Goal: Use online tool/utility: Utilize a website feature to perform a specific function

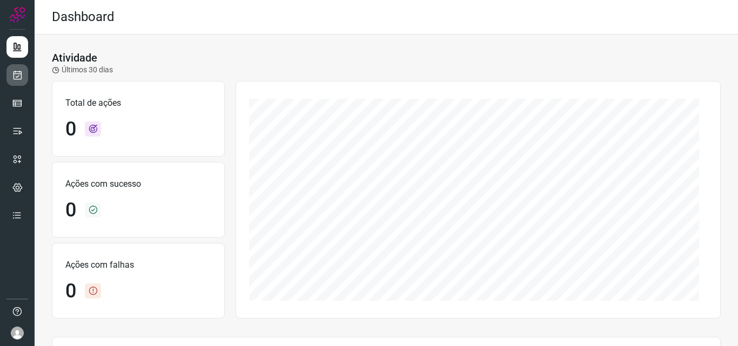
click at [21, 76] on icon at bounding box center [17, 75] width 11 height 11
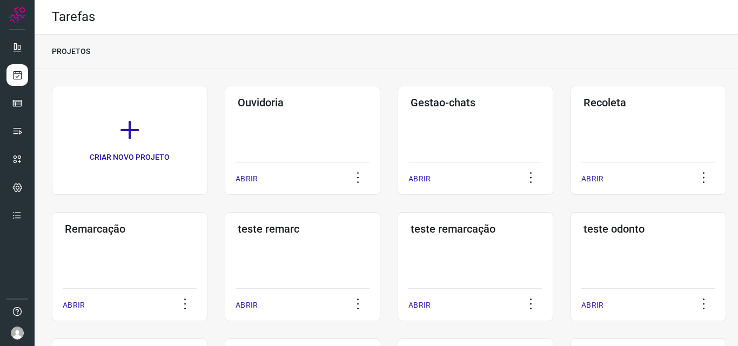
click at [133, 258] on div "Remarcação ABRIR" at bounding box center [130, 266] width 156 height 109
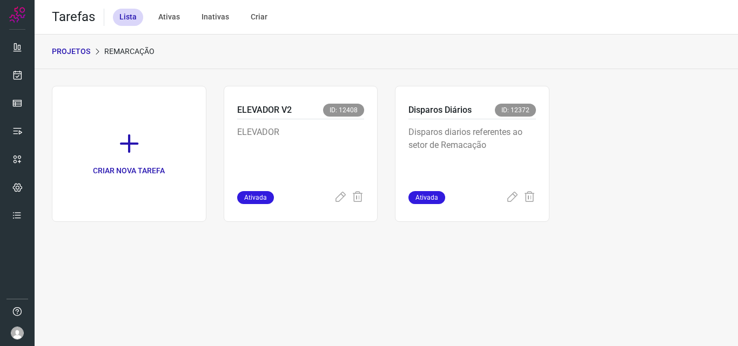
click at [457, 130] on p "Disparos diarios referentes ao setor de Remacação" at bounding box center [471, 153] width 127 height 54
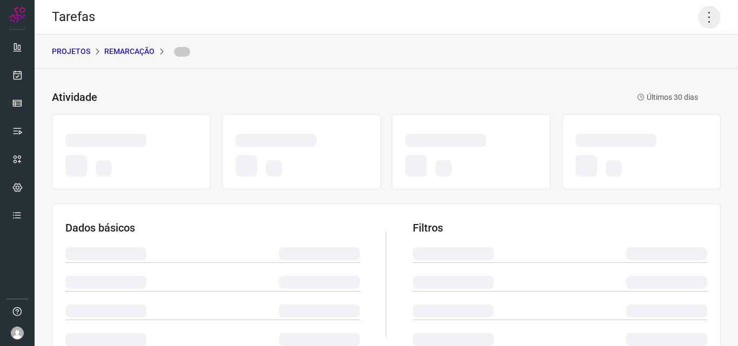
click at [698, 12] on icon at bounding box center [709, 17] width 23 height 23
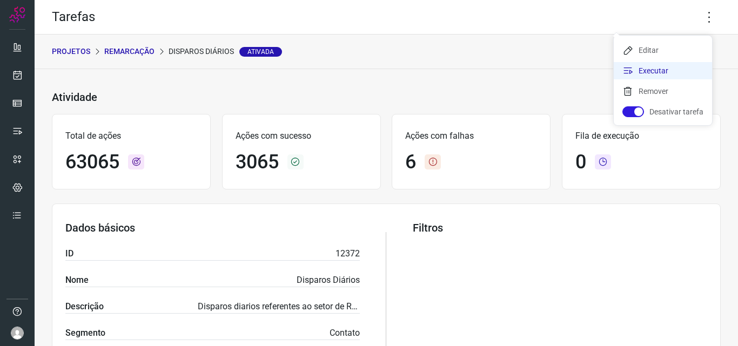
click at [671, 65] on li "Executar" at bounding box center [662, 70] width 98 height 17
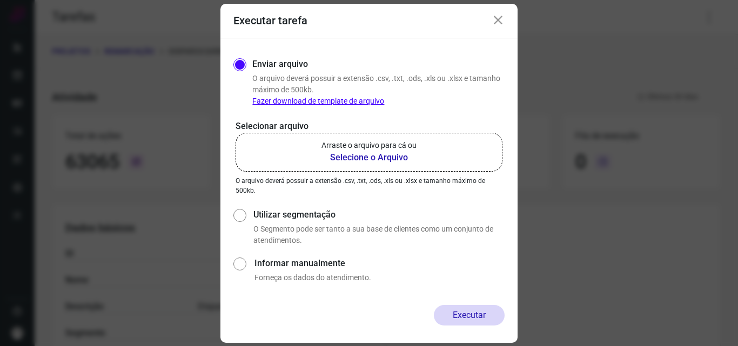
click at [422, 144] on label "Arraste o arquivo para cá ou Selecione o Arquivo" at bounding box center [368, 152] width 267 height 39
click at [0, 0] on input "Arraste o arquivo para cá ou Selecione o Arquivo" at bounding box center [0, 0] width 0 height 0
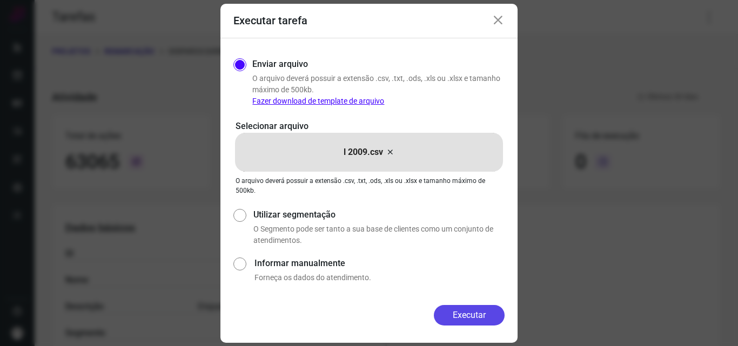
click at [468, 315] on button "Executar" at bounding box center [469, 315] width 71 height 21
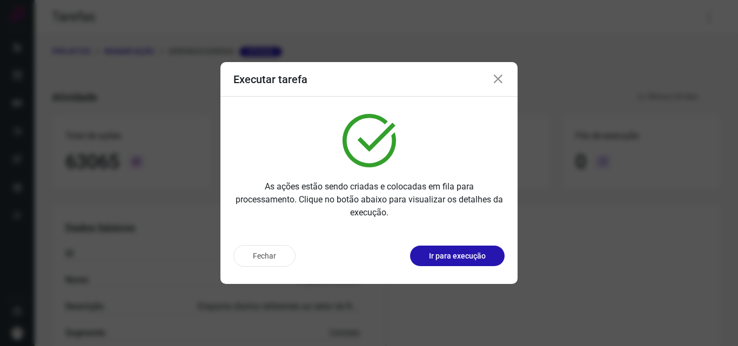
click at [458, 260] on p "Ir para execução" at bounding box center [457, 256] width 57 height 11
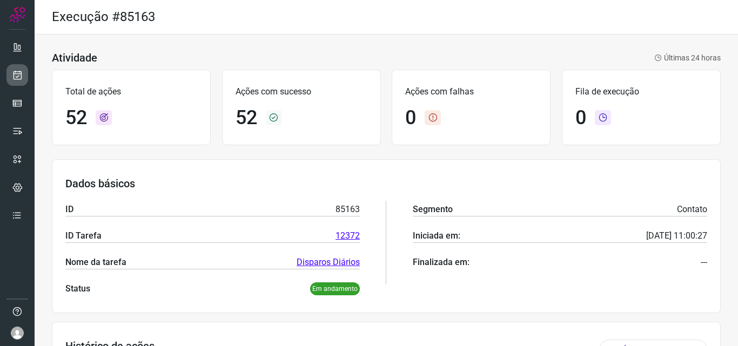
click at [12, 75] on icon at bounding box center [17, 75] width 11 height 11
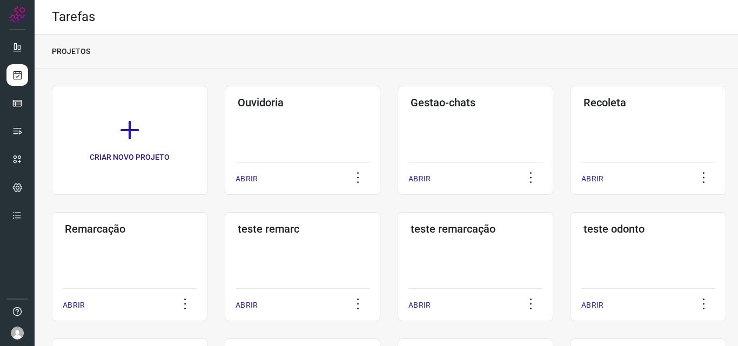
click at [164, 262] on div "Remarcação ABRIR" at bounding box center [130, 266] width 156 height 109
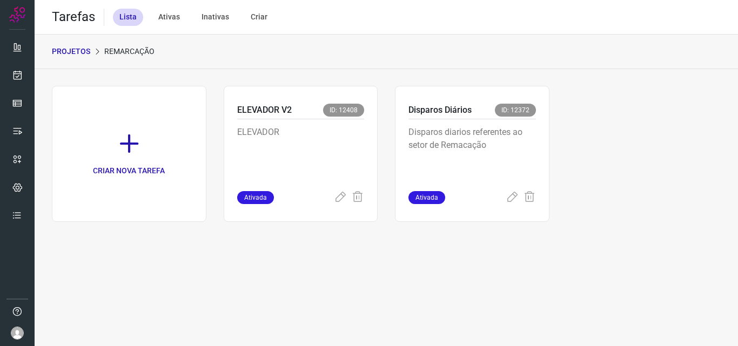
click at [476, 138] on p "Disparos diarios referentes ao setor de Remacação" at bounding box center [471, 153] width 127 height 54
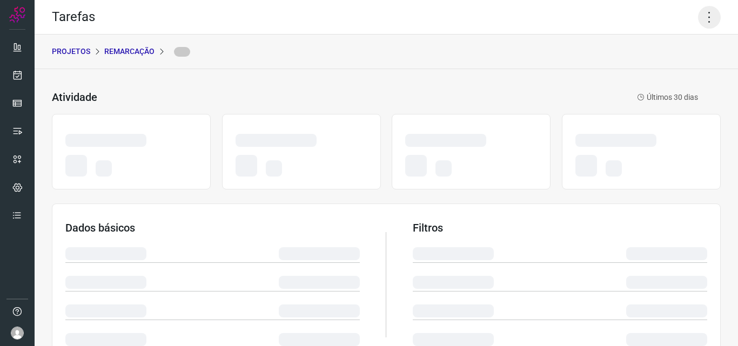
click at [704, 12] on icon at bounding box center [709, 17] width 23 height 23
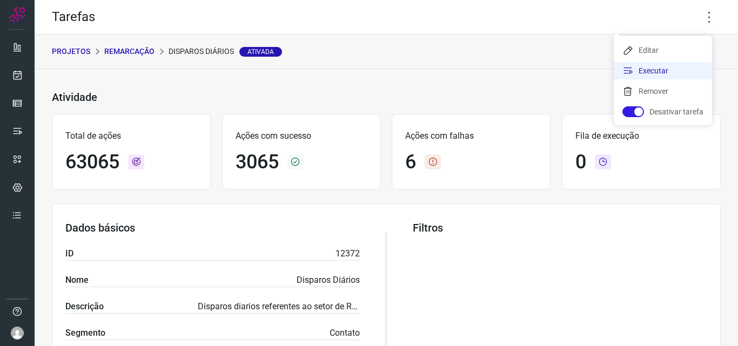
click at [667, 73] on li "Executar" at bounding box center [662, 70] width 98 height 17
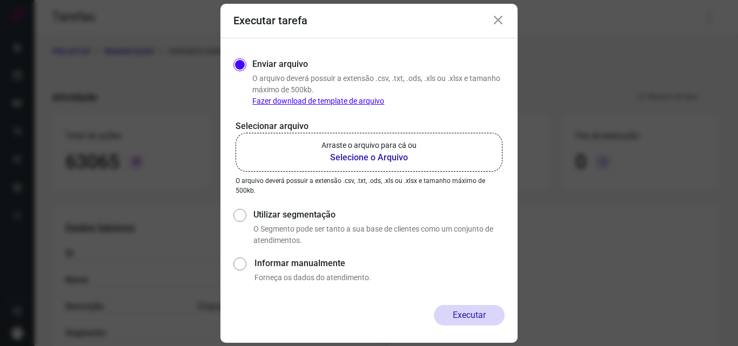
click at [400, 151] on p "Arraste o arquivo para cá ou" at bounding box center [368, 145] width 95 height 11
click at [0, 0] on input "Arraste o arquivo para cá ou Selecione o Arquivo" at bounding box center [0, 0] width 0 height 0
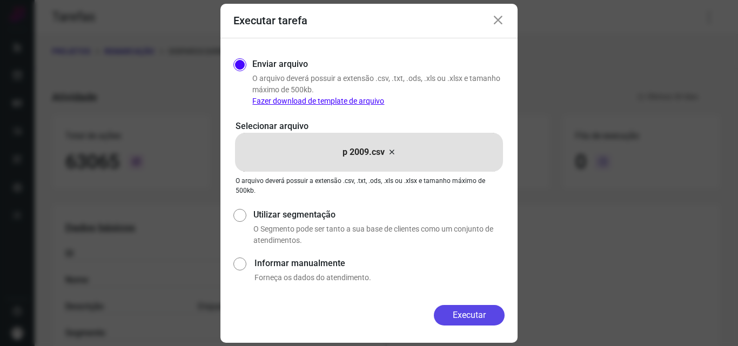
click at [481, 312] on button "Executar" at bounding box center [469, 315] width 71 height 21
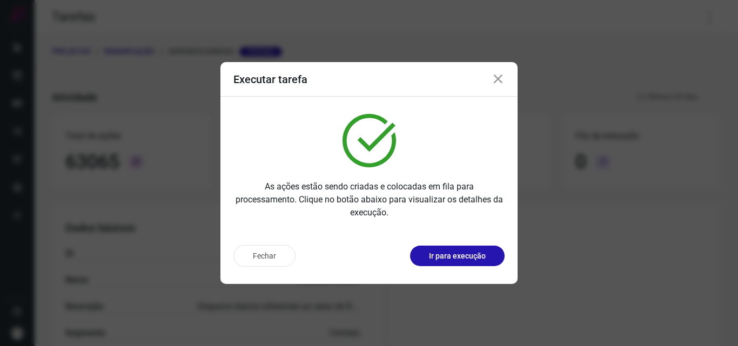
click at [472, 265] on button "Ir para execução" at bounding box center [457, 256] width 94 height 21
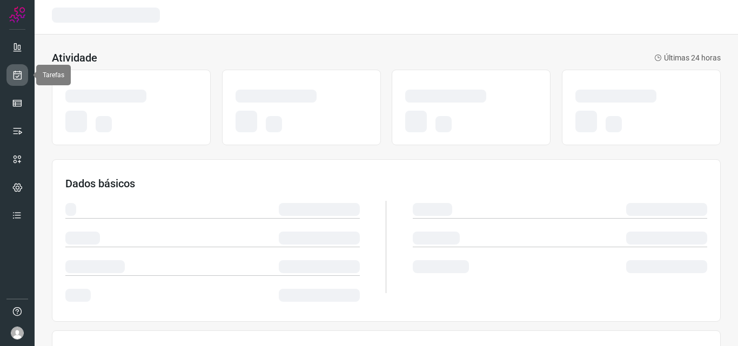
click at [15, 72] on icon at bounding box center [17, 75] width 11 height 11
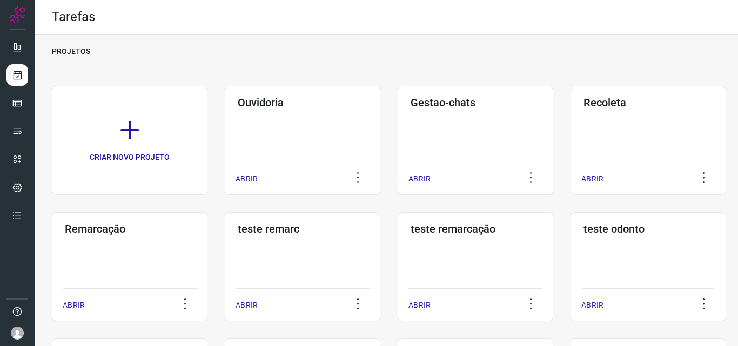
click at [131, 242] on div "Remarcação ABRIR" at bounding box center [130, 266] width 156 height 109
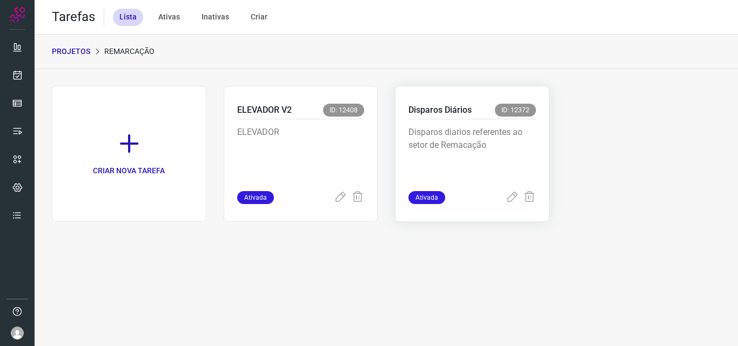
click at [490, 135] on p "Disparos diarios referentes ao setor de Remacação" at bounding box center [471, 153] width 127 height 54
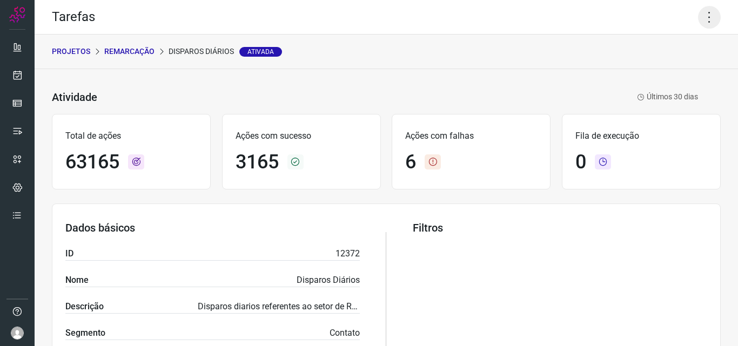
click at [704, 10] on icon at bounding box center [709, 17] width 23 height 23
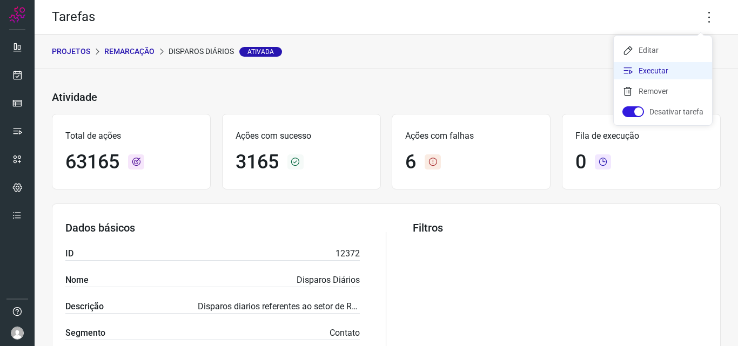
click at [660, 68] on li "Executar" at bounding box center [662, 70] width 98 height 17
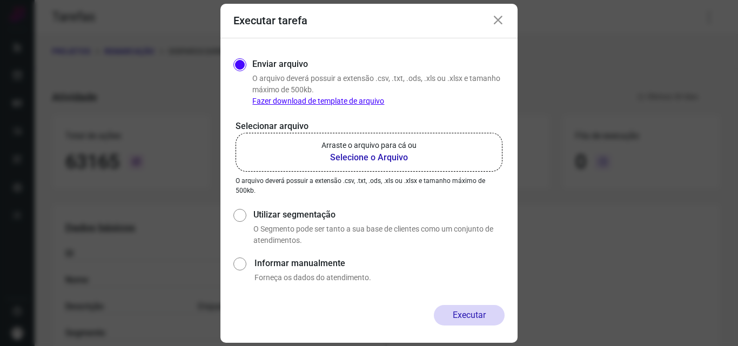
click at [394, 138] on label "Arraste o arquivo para cá ou Selecione o Arquivo" at bounding box center [368, 152] width 267 height 39
click at [0, 0] on input "Arraste o arquivo para cá ou Selecione o Arquivo" at bounding box center [0, 0] width 0 height 0
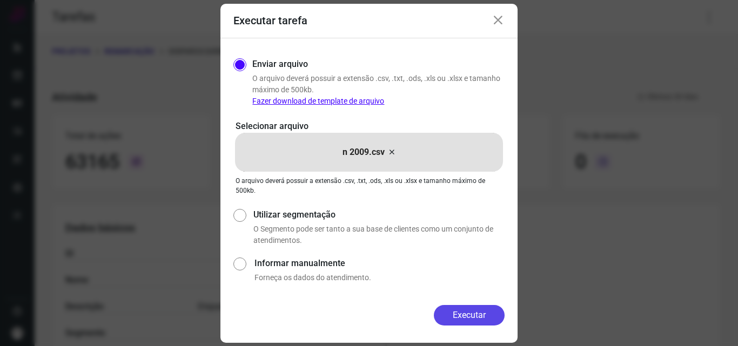
click at [458, 312] on button "Executar" at bounding box center [469, 315] width 71 height 21
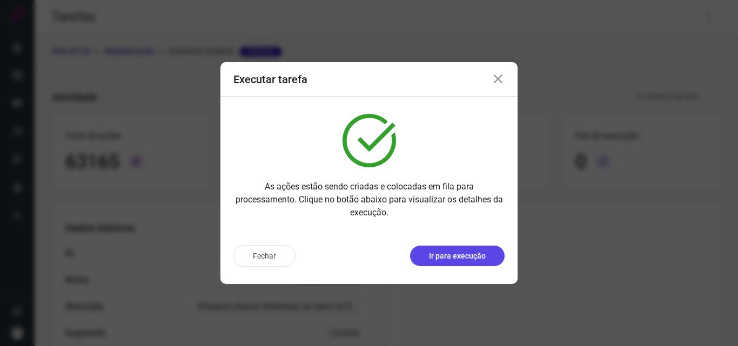
click at [454, 259] on p "Ir para execução" at bounding box center [457, 256] width 57 height 11
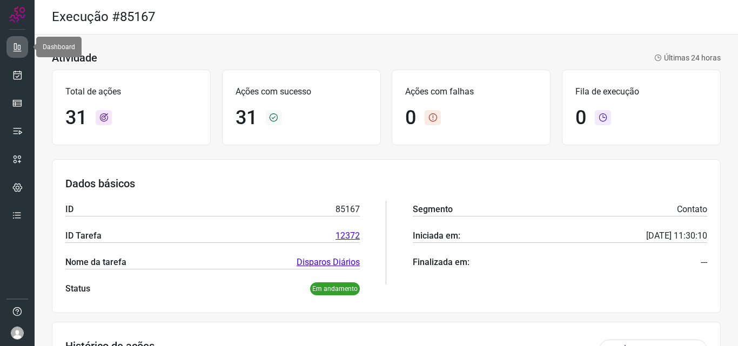
click at [24, 50] on link at bounding box center [17, 47] width 22 height 22
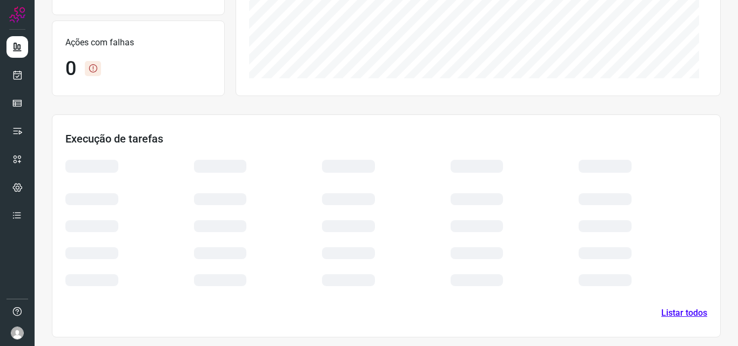
scroll to position [225, 0]
click at [685, 305] on link "Listar todos" at bounding box center [684, 311] width 46 height 13
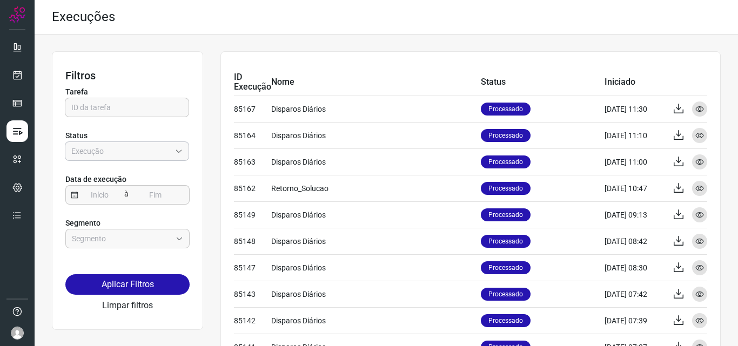
click at [165, 148] on input "Empresa:" at bounding box center [120, 151] width 99 height 18
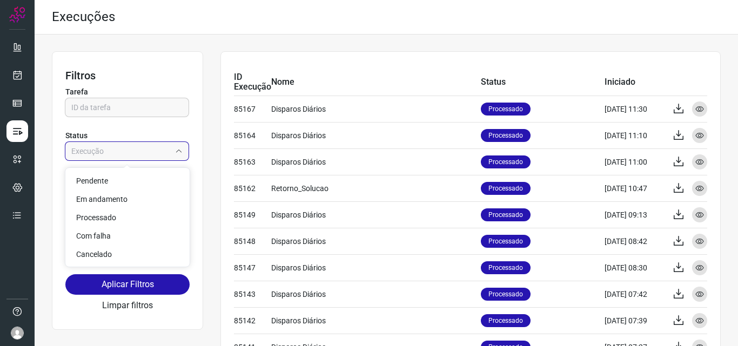
click at [161, 151] on input "Empresa:" at bounding box center [120, 151] width 99 height 18
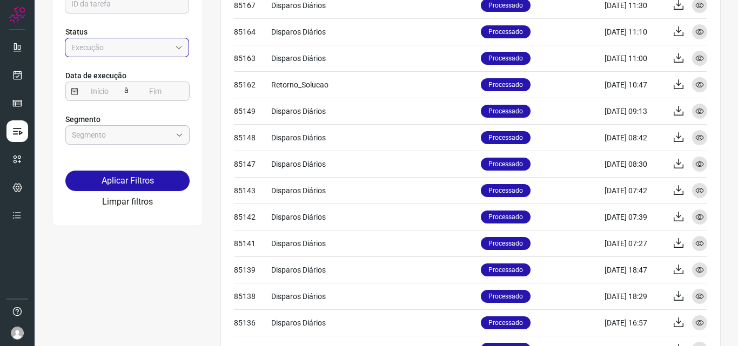
scroll to position [108, 0]
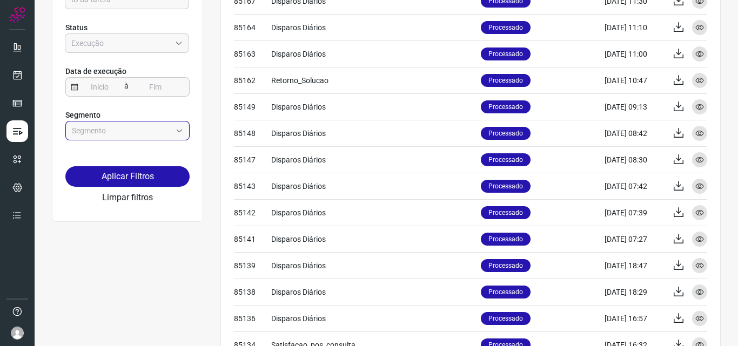
click at [128, 135] on input "text" at bounding box center [121, 130] width 99 height 18
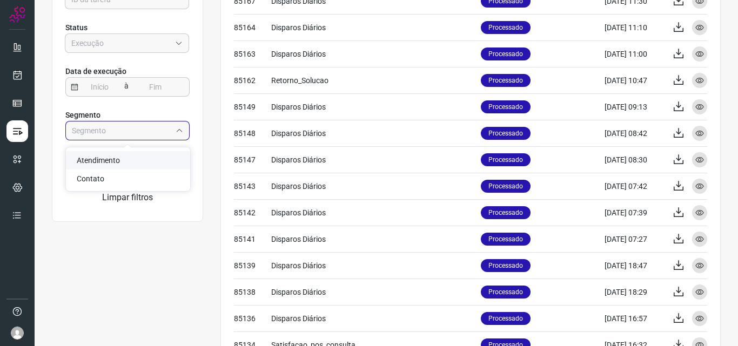
click at [118, 164] on span "Atendimento" at bounding box center [98, 160] width 43 height 9
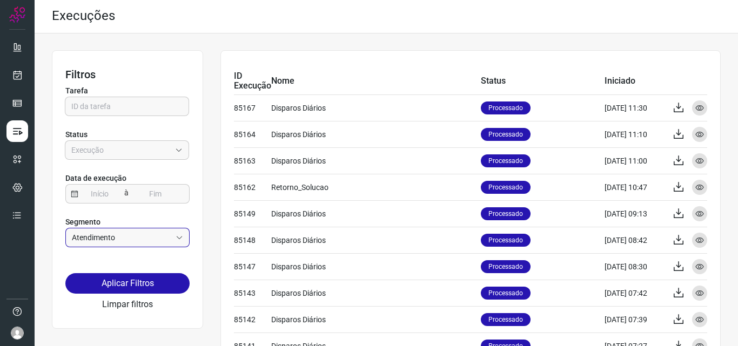
scroll to position [0, 0]
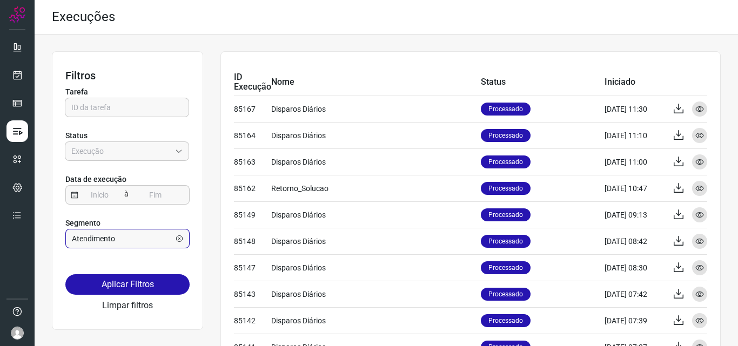
click at [98, 237] on input "Atendimento" at bounding box center [121, 238] width 99 height 18
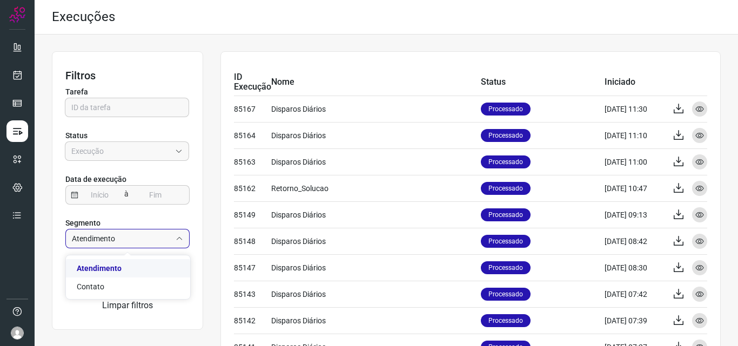
click at [98, 277] on li "Atendimento" at bounding box center [128, 268] width 124 height 18
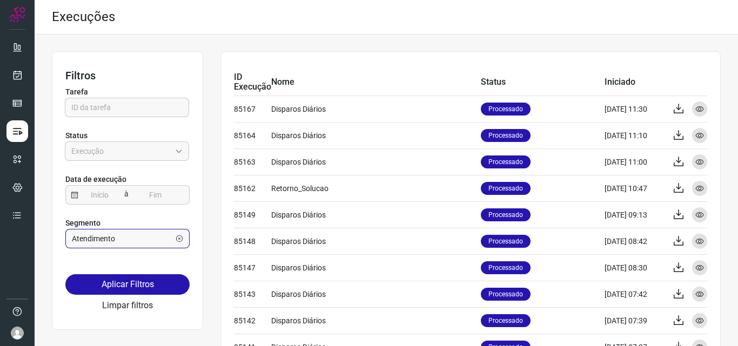
click at [120, 243] on input "Atendimento" at bounding box center [121, 238] width 99 height 18
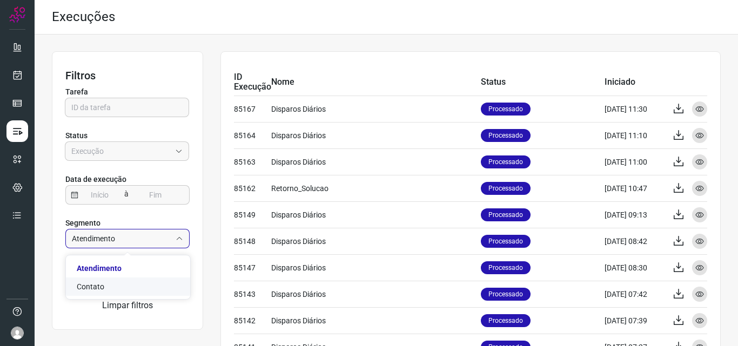
click at [97, 291] on span "Contato" at bounding box center [91, 286] width 28 height 9
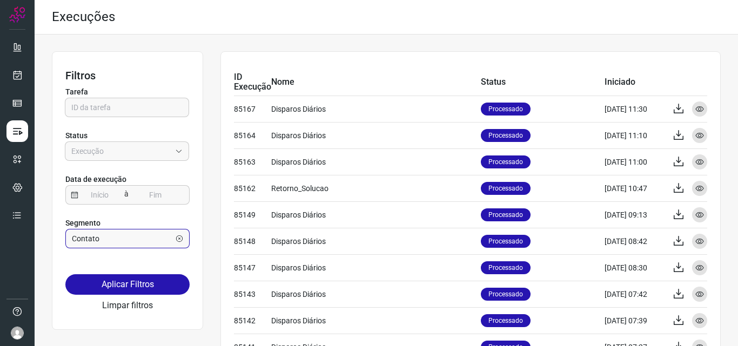
click at [135, 238] on input "Contato" at bounding box center [121, 238] width 99 height 18
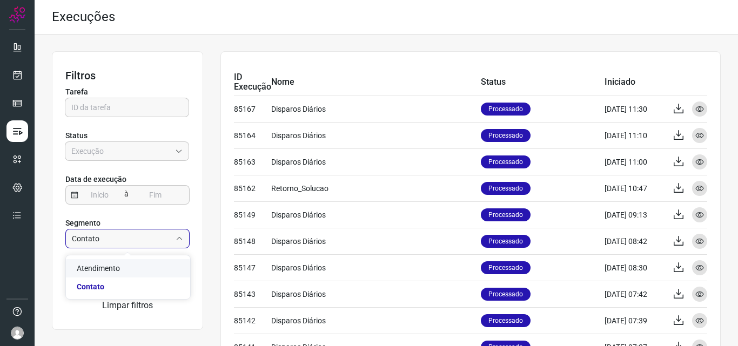
click at [123, 268] on li "Atendimento" at bounding box center [128, 268] width 124 height 18
type input "Atendimento"
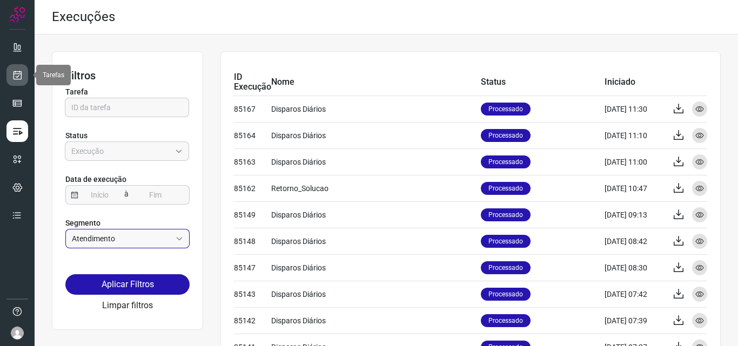
click at [19, 70] on icon at bounding box center [17, 75] width 11 height 11
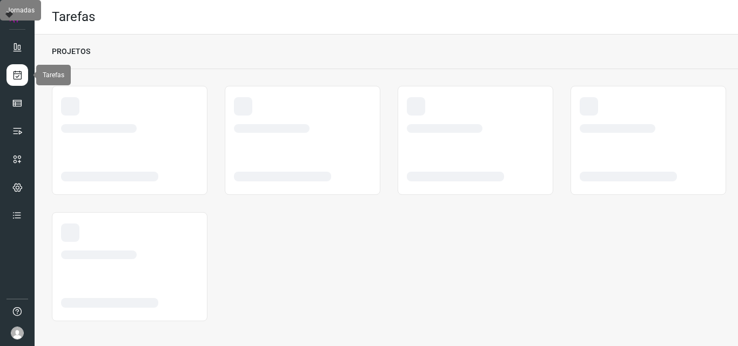
click at [13, 79] on icon at bounding box center [17, 75] width 11 height 11
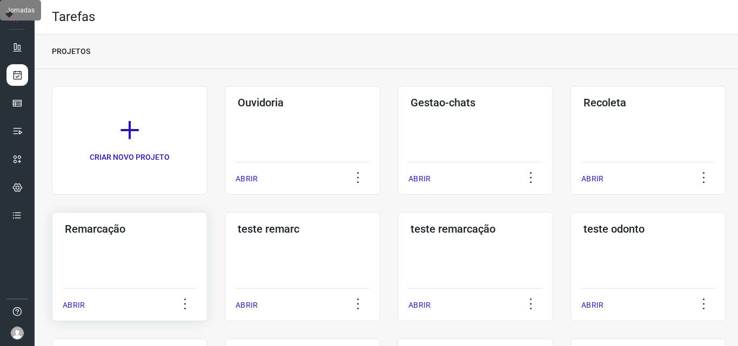
click at [137, 276] on div "Remarcação ABRIR" at bounding box center [130, 266] width 156 height 109
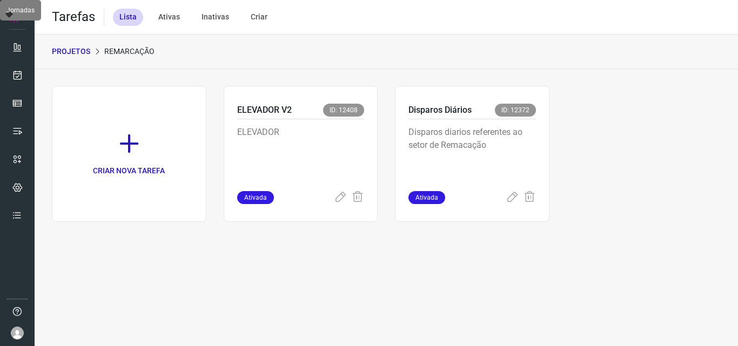
click at [519, 168] on p "Disparos diarios referentes ao setor de Remacação" at bounding box center [471, 153] width 127 height 54
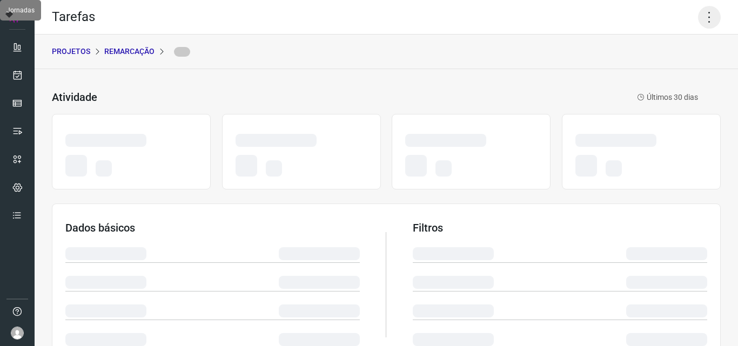
click at [702, 18] on icon at bounding box center [709, 17] width 23 height 23
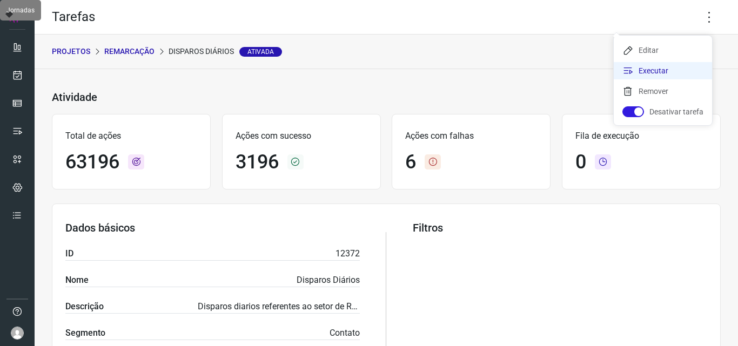
click at [655, 68] on li "Executar" at bounding box center [662, 70] width 98 height 17
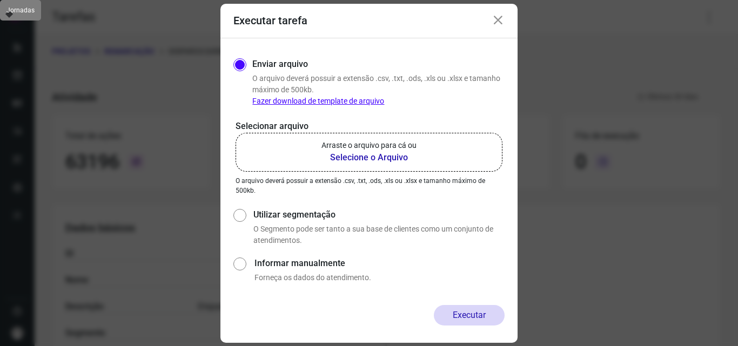
click at [396, 152] on b "Selecione o Arquivo" at bounding box center [368, 157] width 95 height 13
click at [0, 0] on input "Arraste o arquivo para cá ou Selecione o Arquivo" at bounding box center [0, 0] width 0 height 0
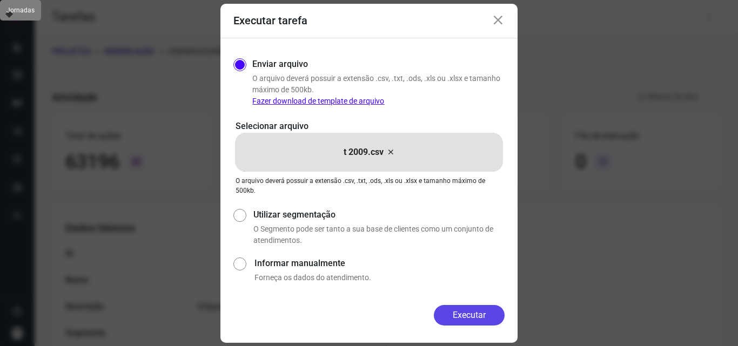
click at [451, 312] on button "Executar" at bounding box center [469, 315] width 71 height 21
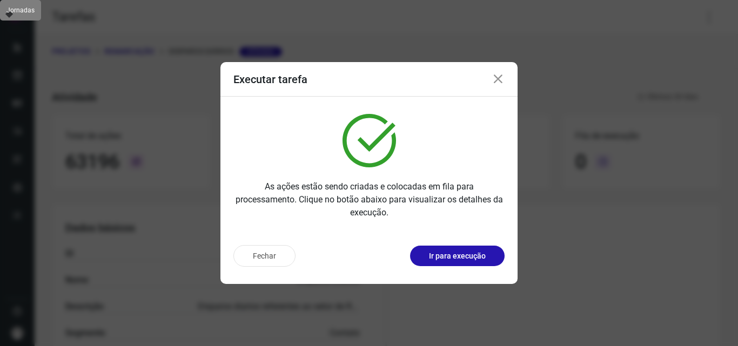
click at [454, 251] on p "Ir para execução" at bounding box center [457, 256] width 57 height 11
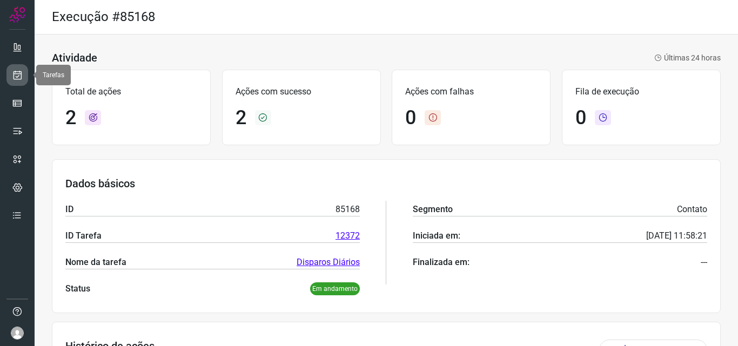
click at [24, 80] on link at bounding box center [17, 75] width 22 height 22
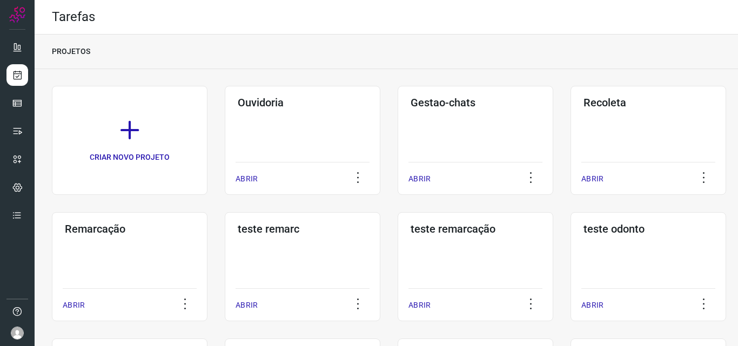
click at [189, 275] on div "Remarcação ABRIR" at bounding box center [130, 266] width 156 height 109
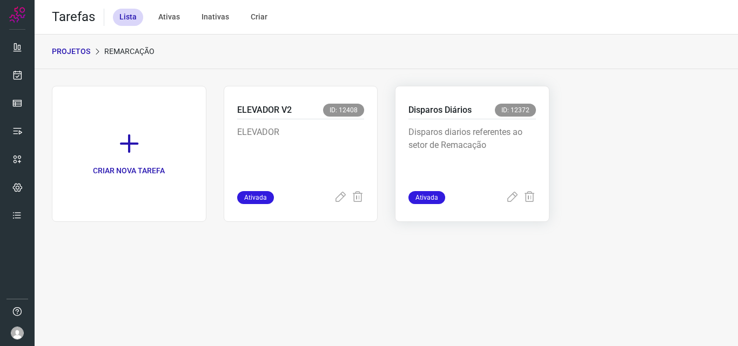
click at [470, 170] on p "Disparos diarios referentes ao setor de Remacação" at bounding box center [471, 153] width 127 height 54
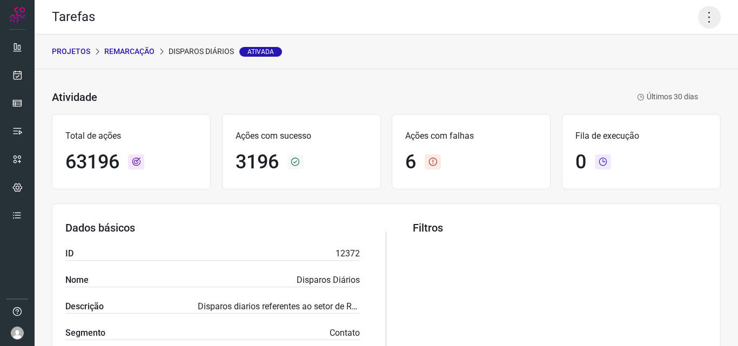
click at [704, 19] on icon at bounding box center [709, 17] width 23 height 23
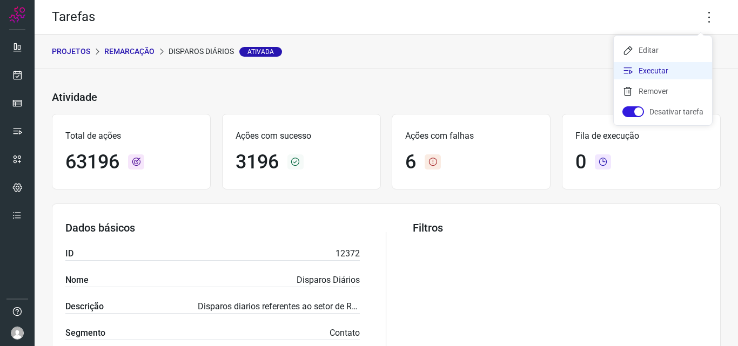
click at [665, 71] on li "Executar" at bounding box center [662, 70] width 98 height 17
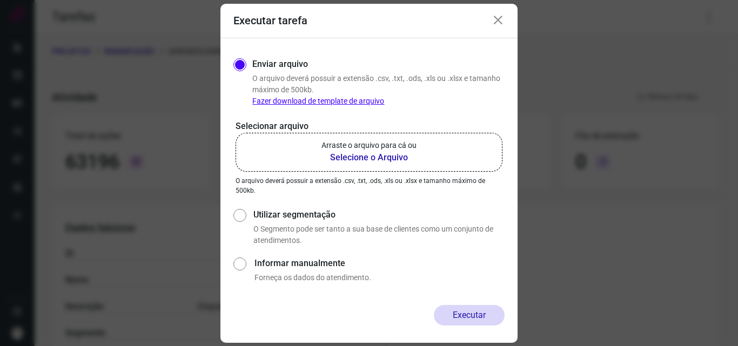
click at [350, 165] on label "Arraste o arquivo para cá ou Selecione o Arquivo" at bounding box center [368, 152] width 267 height 39
click at [0, 0] on input "Arraste o arquivo para cá ou Selecione o Arquivo" at bounding box center [0, 0] width 0 height 0
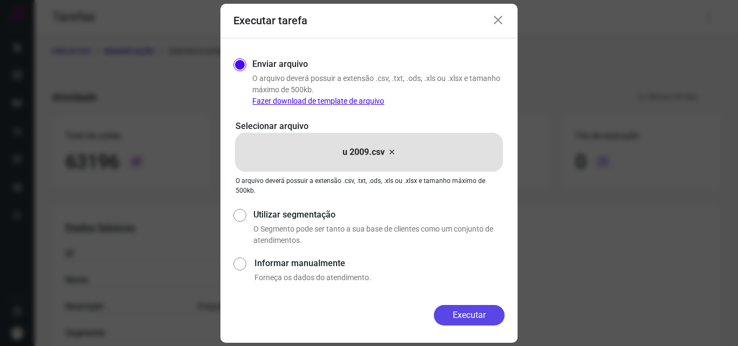
click at [461, 314] on button "Executar" at bounding box center [469, 315] width 71 height 21
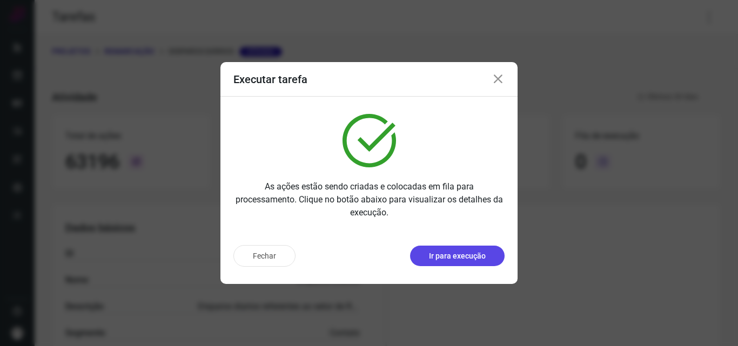
click at [490, 253] on button "Ir para execução" at bounding box center [457, 256] width 94 height 21
